Goal: Task Accomplishment & Management: Manage account settings

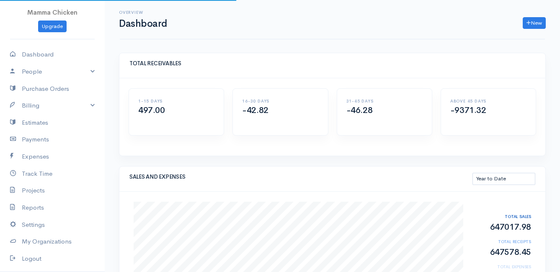
select select "thistoyear"
click at [37, 107] on link "Billing" at bounding box center [52, 105] width 105 height 17
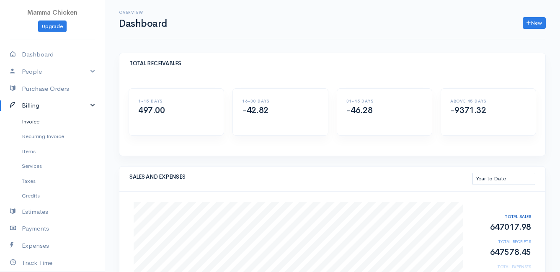
click at [35, 121] on link "Invoice" at bounding box center [52, 121] width 105 height 15
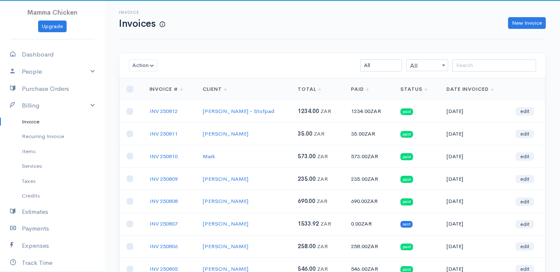
scroll to position [42, 0]
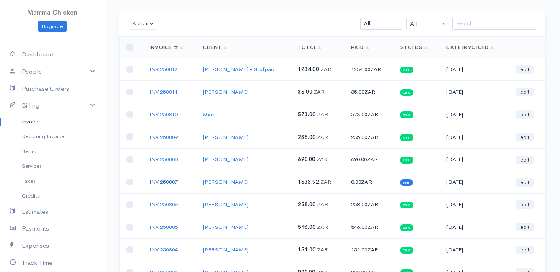
click at [171, 180] on link "INV 250807" at bounding box center [163, 181] width 28 height 7
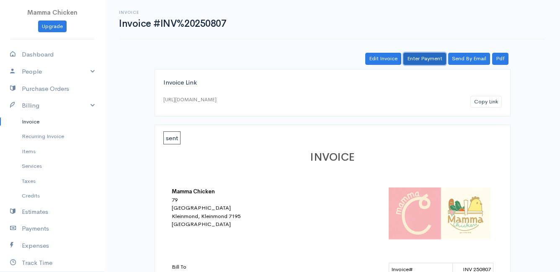
click at [428, 56] on link "Enter Payment" at bounding box center [424, 59] width 43 height 12
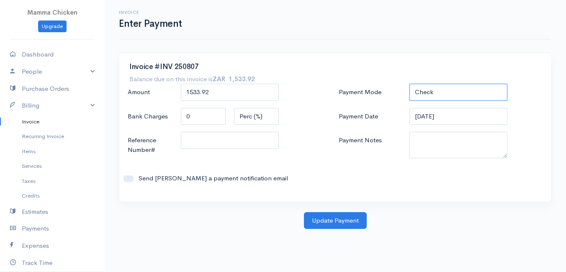
click at [440, 88] on select "Check Bank Transfer Credit Cash Debit ACH VISA MASTERCARD AMEX DISCOVER DINERS …" at bounding box center [458, 92] width 98 height 17
select select "Bank Transfer"
click at [409, 84] on select "Check Bank Transfer Credit Cash Debit ACH VISA MASTERCARD AMEX DISCOVER DINERS …" at bounding box center [458, 92] width 98 height 17
click at [321, 218] on button "Update Payment" at bounding box center [335, 220] width 63 height 17
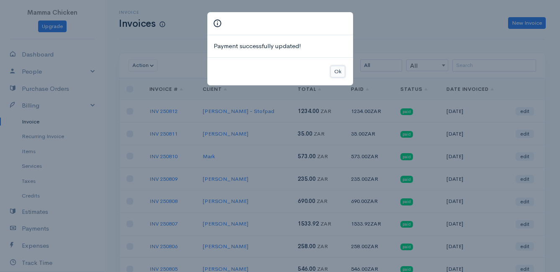
click at [338, 72] on button "Ok" at bounding box center [337, 72] width 15 height 12
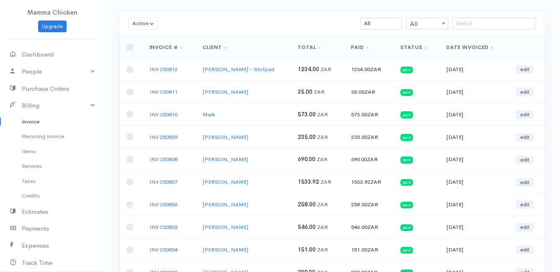
scroll to position [131, 0]
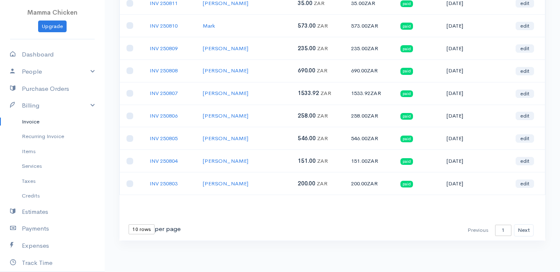
click at [144, 228] on select "10 rows 25 rows 50 rows" at bounding box center [141, 229] width 26 height 10
select select "50"
click at [128, 224] on select "10 rows 25 rows 50 rows" at bounding box center [141, 229] width 26 height 10
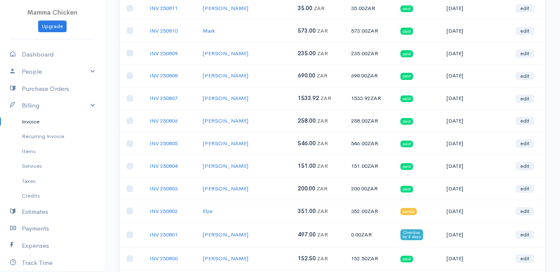
scroll to position [0, 0]
